Goal: Use online tool/utility: Utilize a website feature to perform a specific function

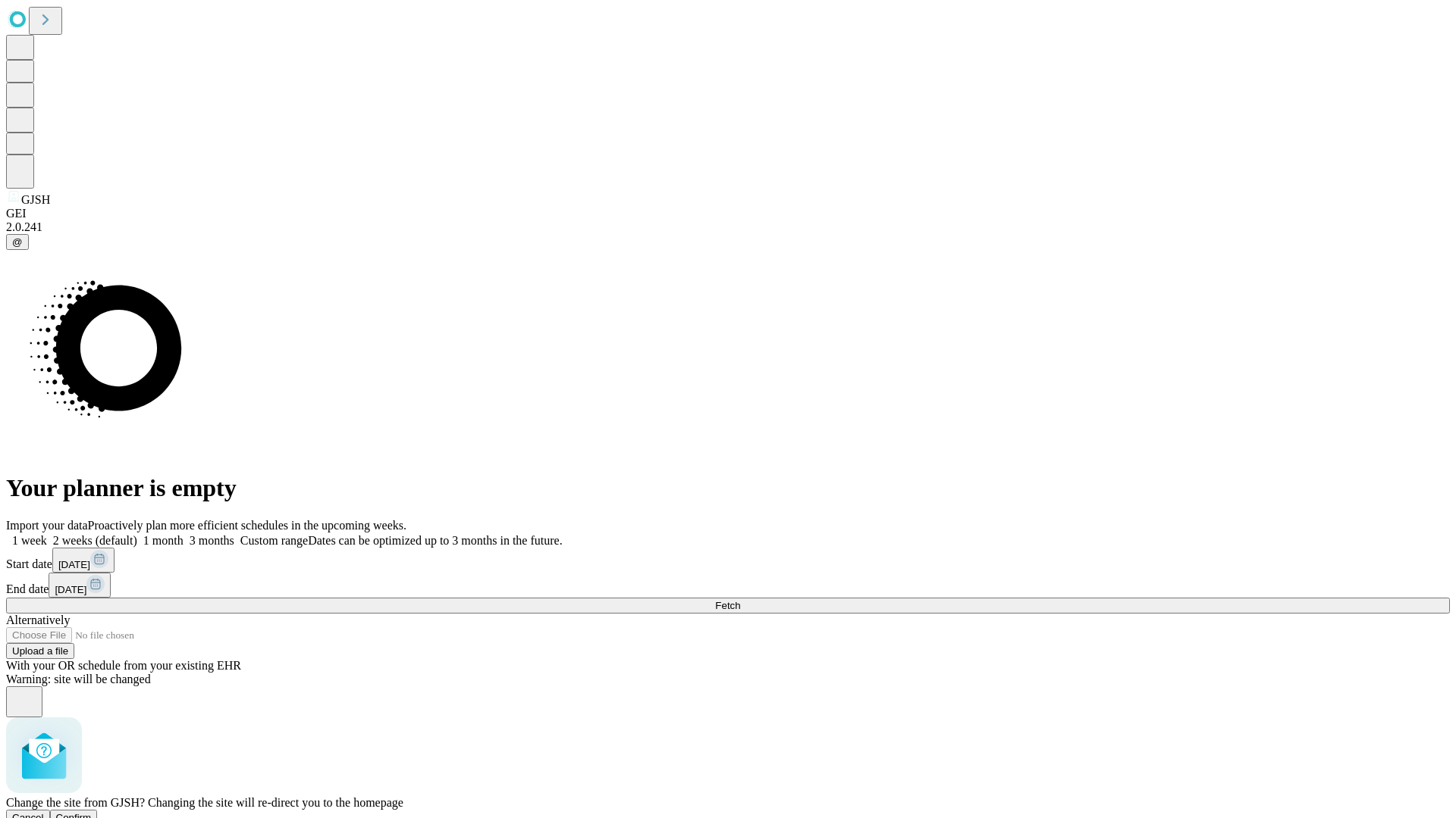
click at [92, 812] on span "Confirm" at bounding box center [74, 818] width 36 height 12
click at [47, 535] on label "1 week" at bounding box center [26, 540] width 41 height 13
click at [740, 601] on span "Fetch" at bounding box center [727, 606] width 25 height 12
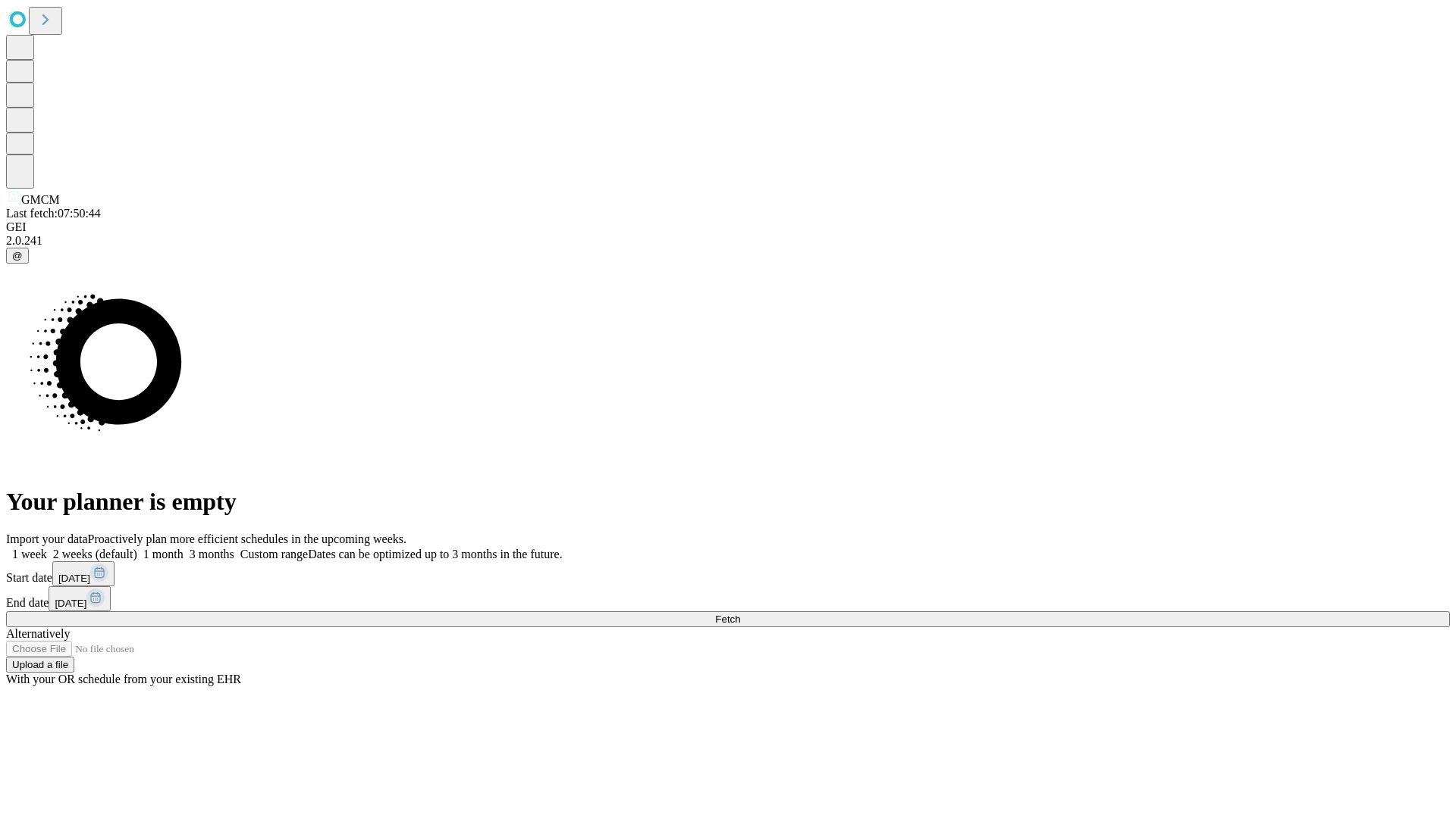
click at [47, 548] on label "1 week" at bounding box center [26, 554] width 41 height 13
click at [740, 614] on span "Fetch" at bounding box center [727, 620] width 25 height 12
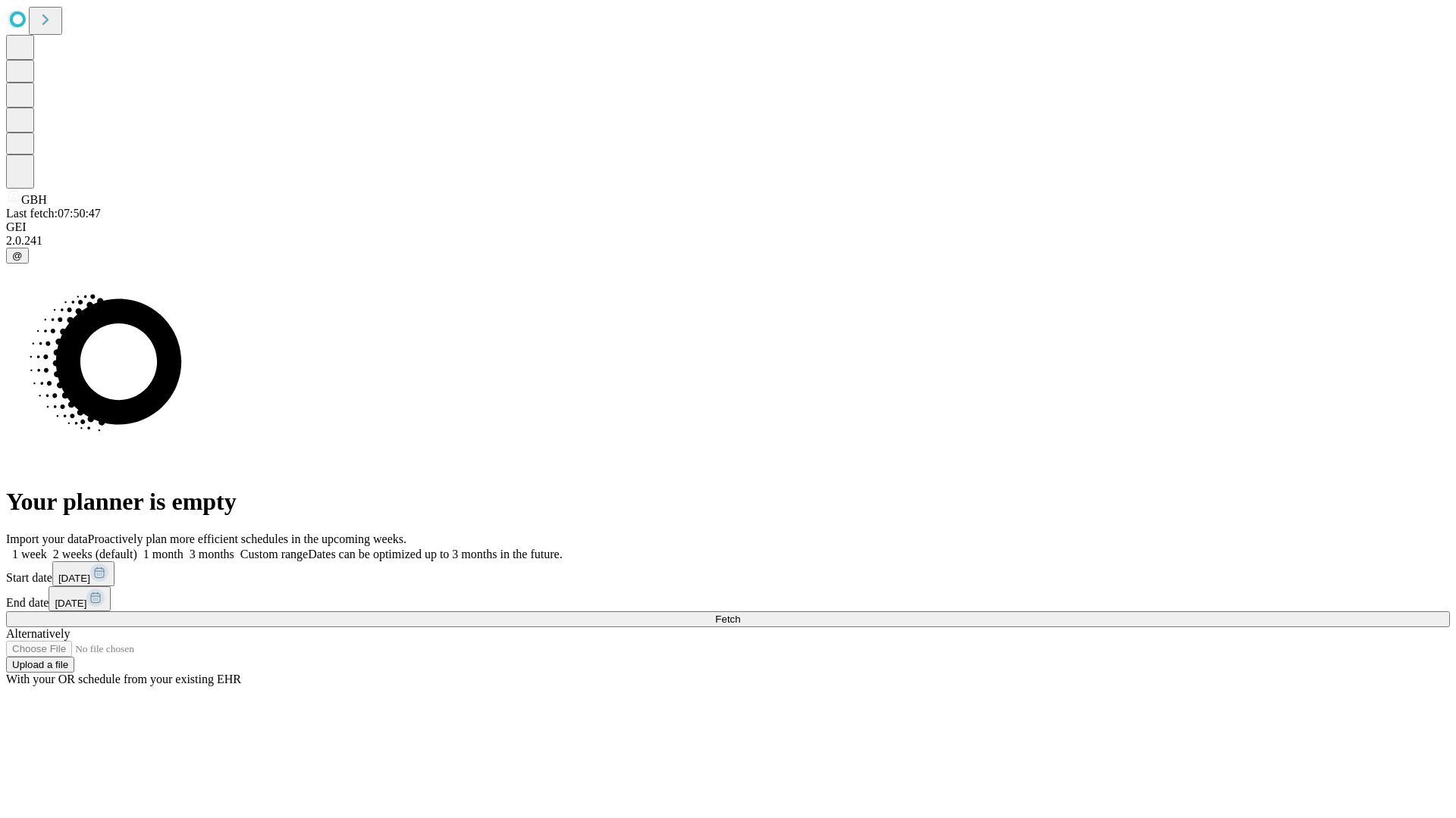
click at [47, 548] on label "1 week" at bounding box center [26, 554] width 41 height 13
click at [740, 614] on span "Fetch" at bounding box center [727, 620] width 25 height 12
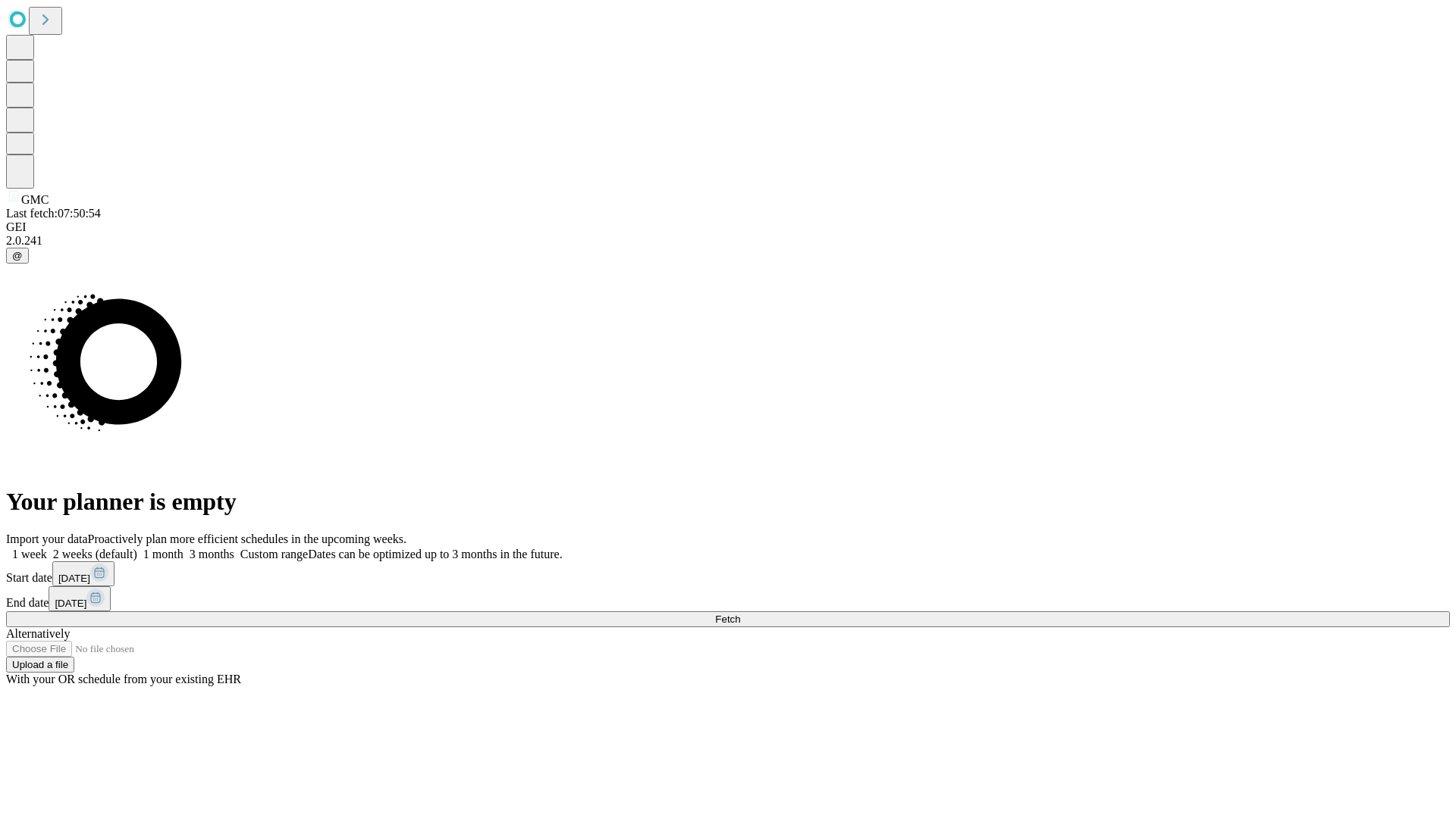
click at [47, 548] on label "1 week" at bounding box center [26, 554] width 41 height 13
click at [740, 614] on span "Fetch" at bounding box center [727, 620] width 25 height 12
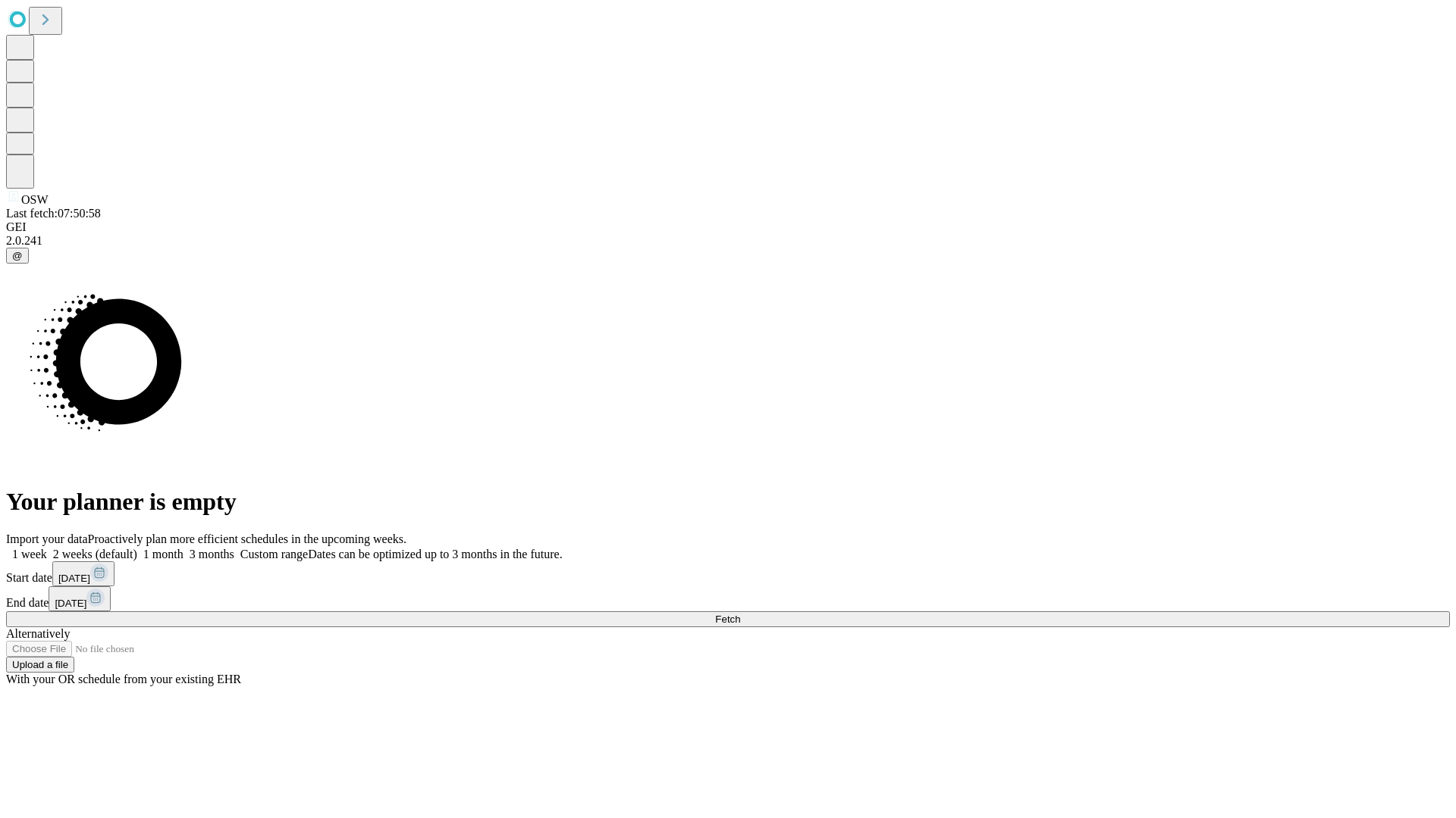
click at [47, 548] on label "1 week" at bounding box center [26, 554] width 41 height 13
click at [740, 614] on span "Fetch" at bounding box center [727, 620] width 25 height 12
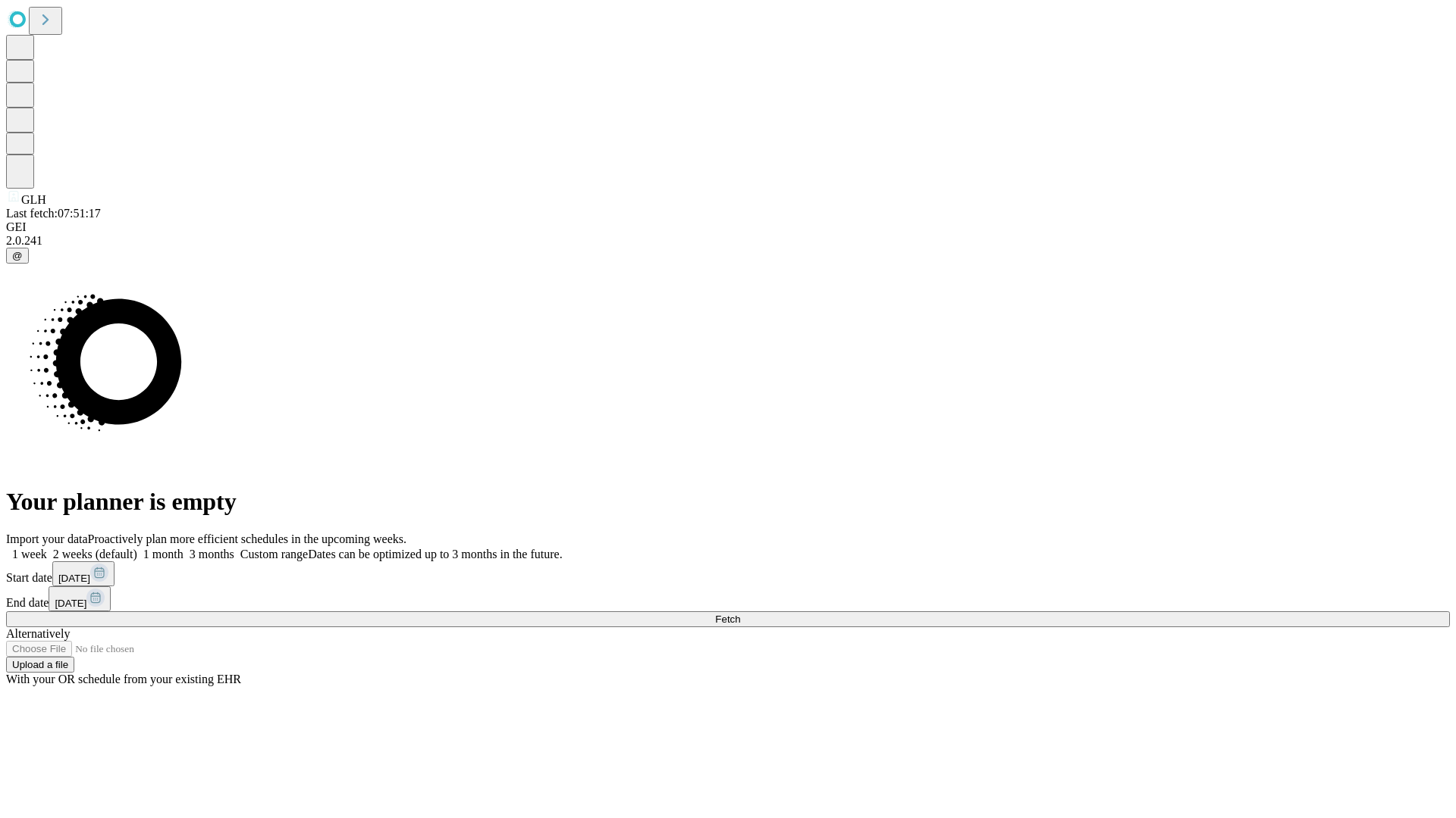
click at [47, 548] on label "1 week" at bounding box center [26, 554] width 41 height 13
click at [740, 614] on span "Fetch" at bounding box center [727, 620] width 25 height 12
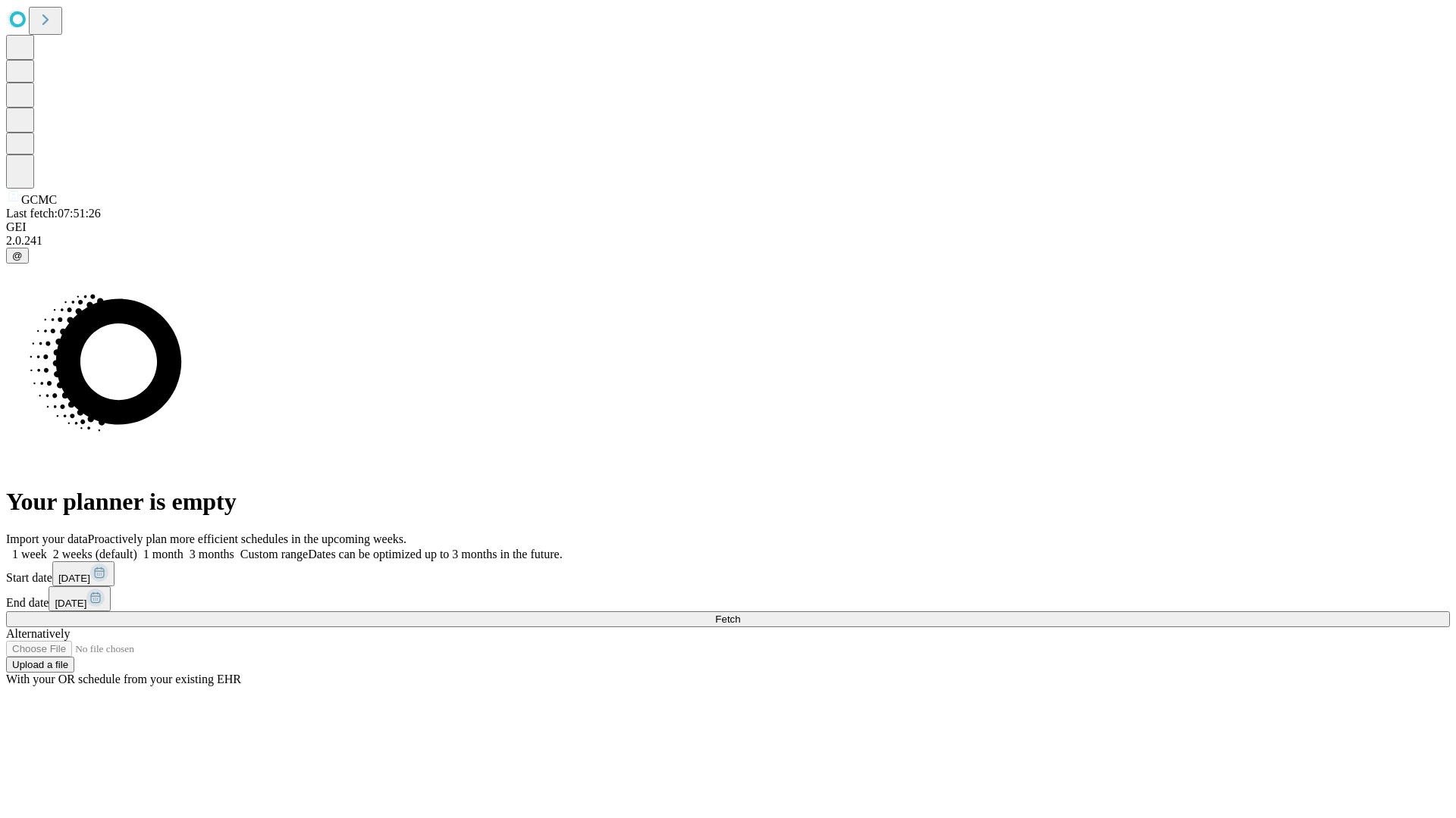
click at [47, 548] on label "1 week" at bounding box center [26, 554] width 41 height 13
click at [740, 614] on span "Fetch" at bounding box center [727, 620] width 25 height 12
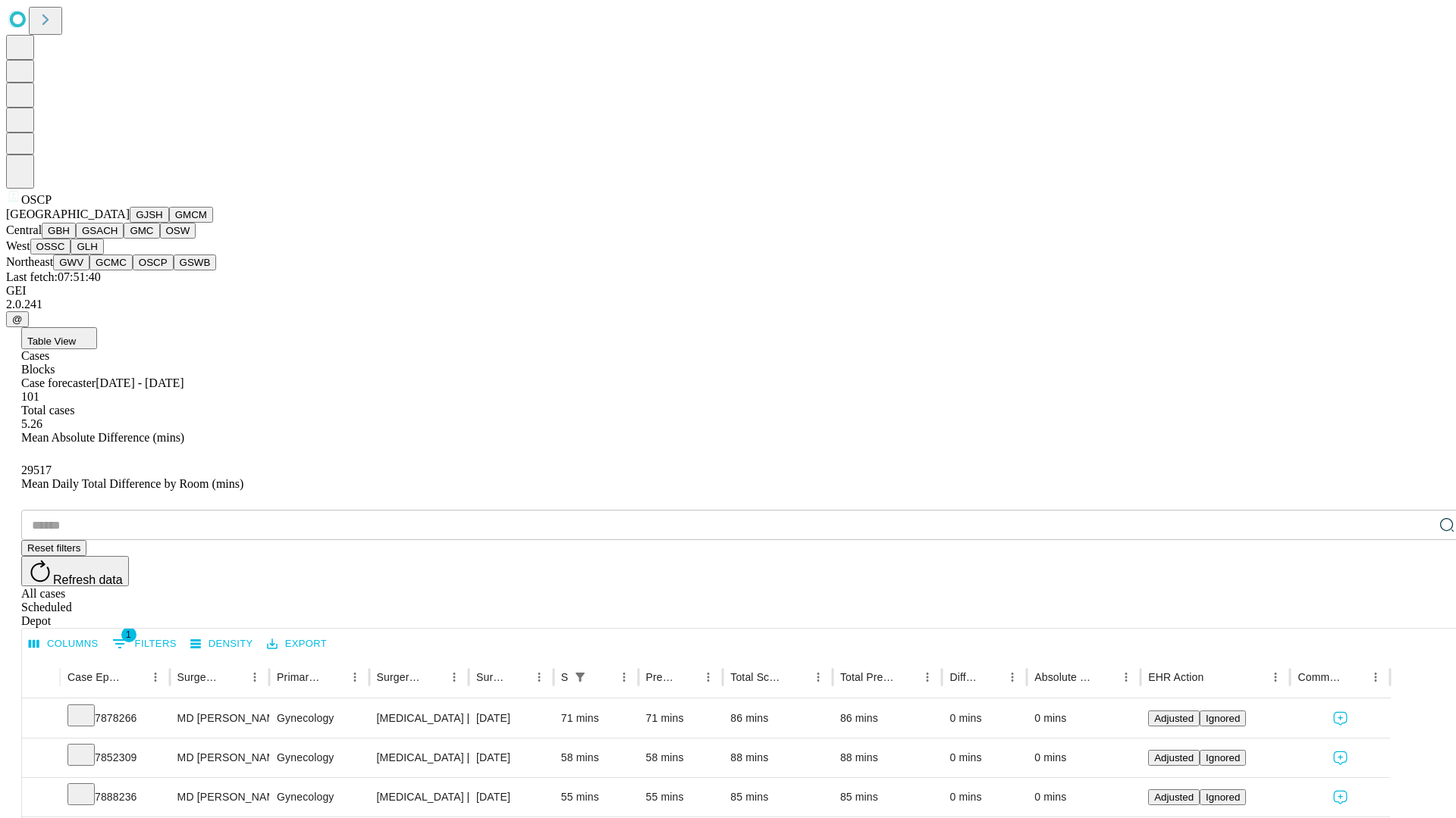
click at [174, 271] on button "GSWB" at bounding box center [195, 262] width 44 height 16
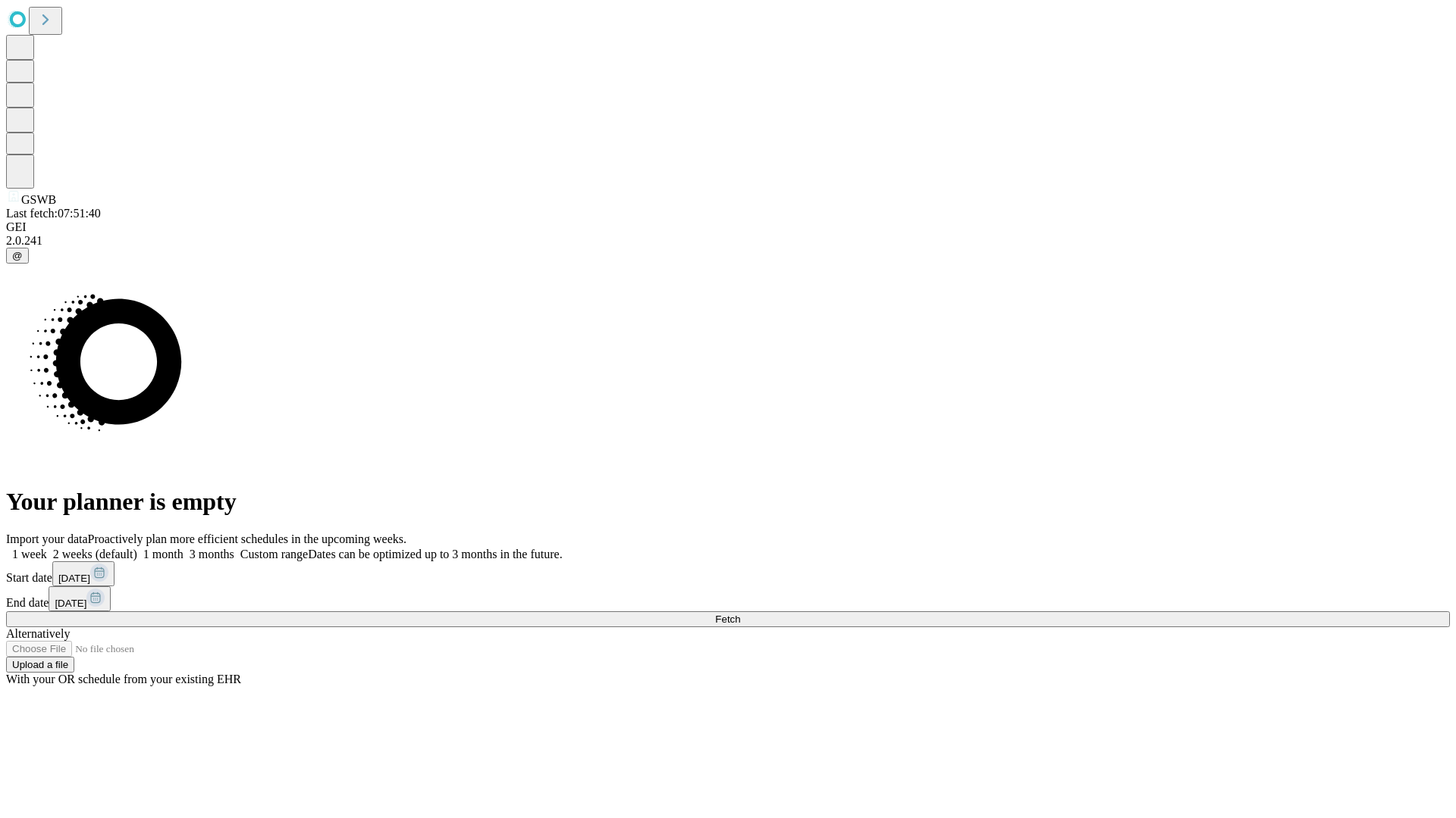
click at [47, 548] on label "1 week" at bounding box center [26, 554] width 41 height 13
click at [740, 614] on span "Fetch" at bounding box center [727, 620] width 25 height 12
